Goal: Transaction & Acquisition: Subscribe to service/newsletter

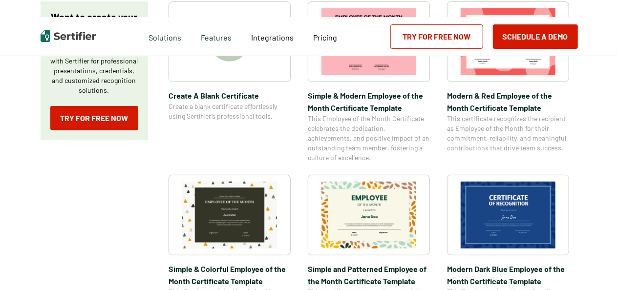
scroll to position [244, 0]
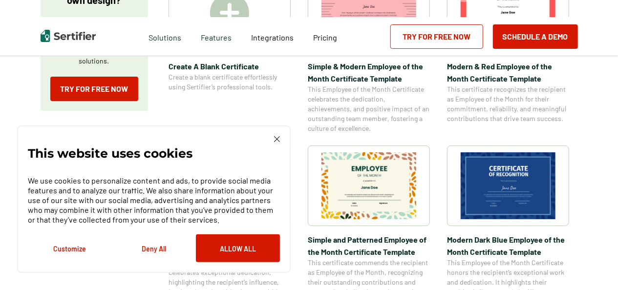
click at [505, 194] on img at bounding box center [508, 185] width 95 height 67
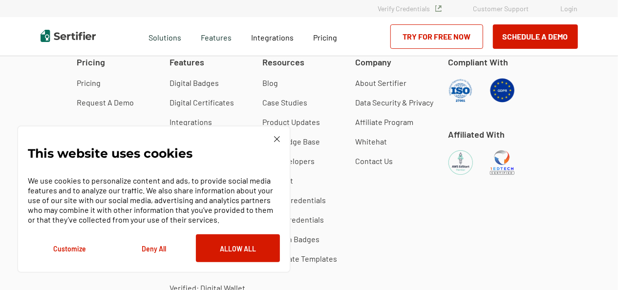
click at [273, 139] on div "This website uses cookies We use cookies to personalize content and ads, to pro…" at bounding box center [154, 199] width 252 height 126
click at [279, 141] on img at bounding box center [277, 139] width 6 height 6
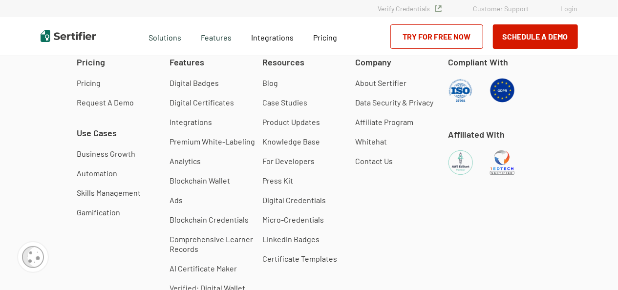
click at [414, 37] on link "Try for Free Now" at bounding box center [436, 36] width 93 height 24
